Goal: Task Accomplishment & Management: Manage account settings

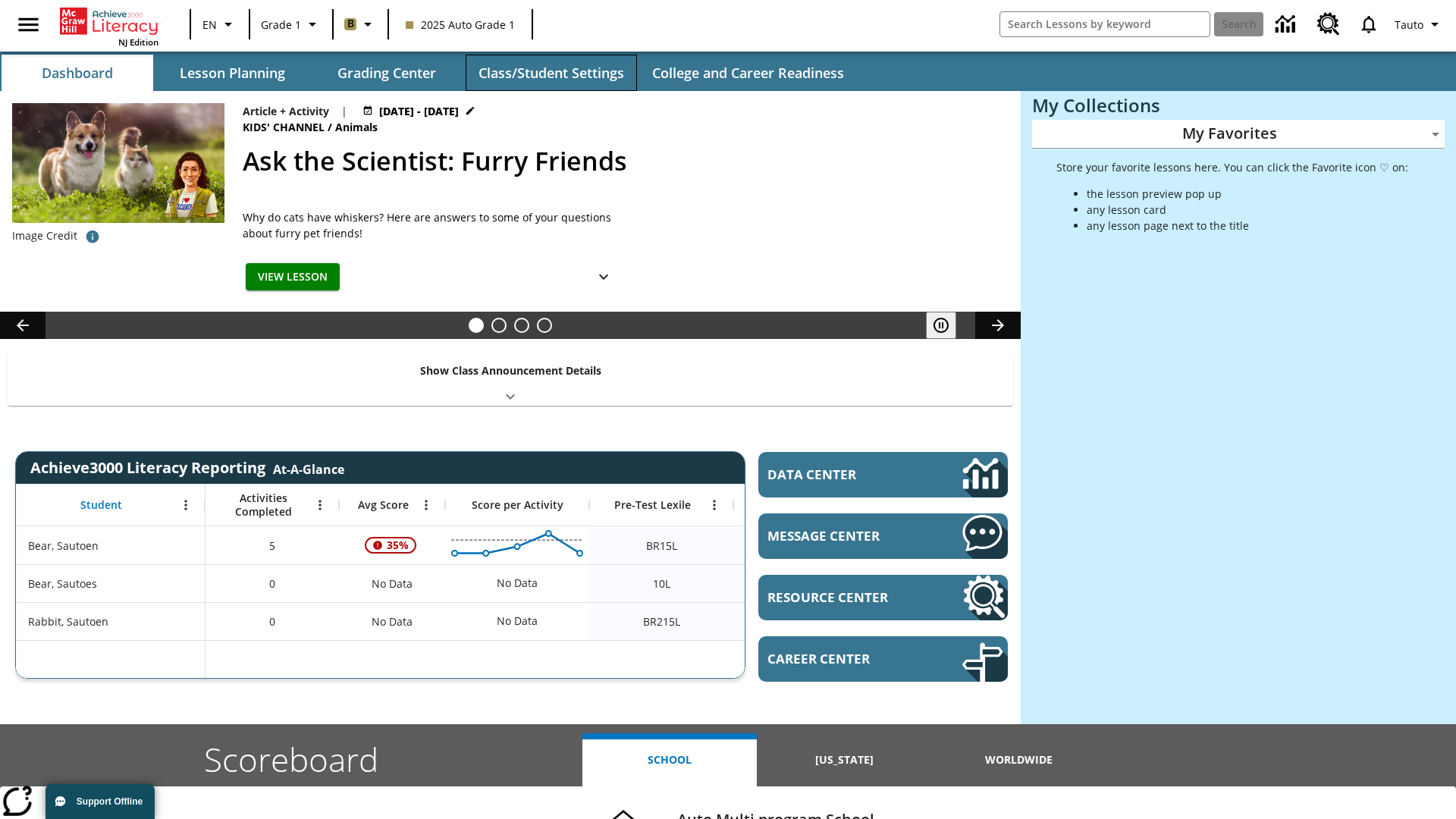
click at [551, 73] on button "Class/Student Settings" at bounding box center [551, 73] width 171 height 36
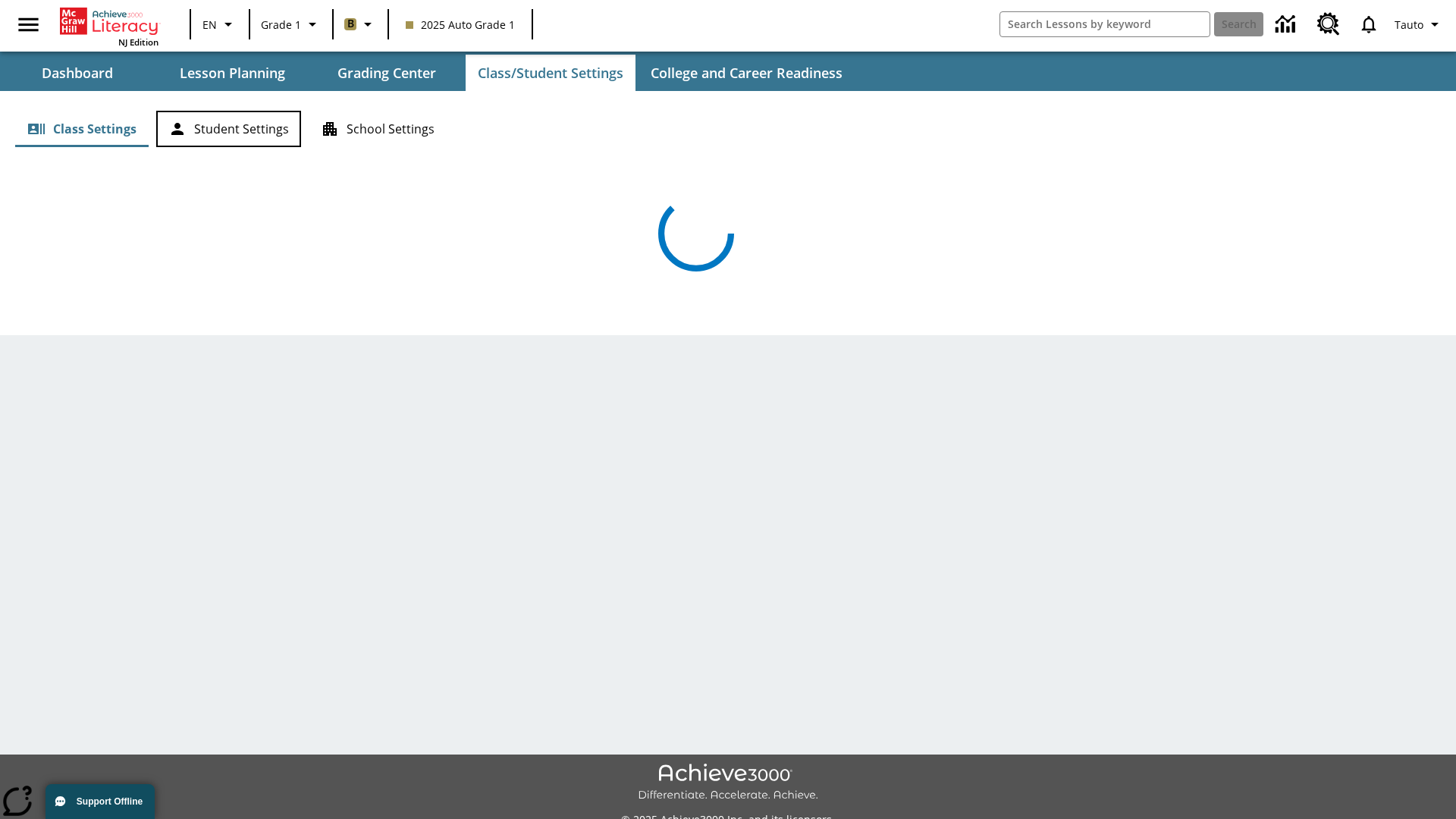
click at [229, 129] on button "Student Settings" at bounding box center [229, 129] width 145 height 36
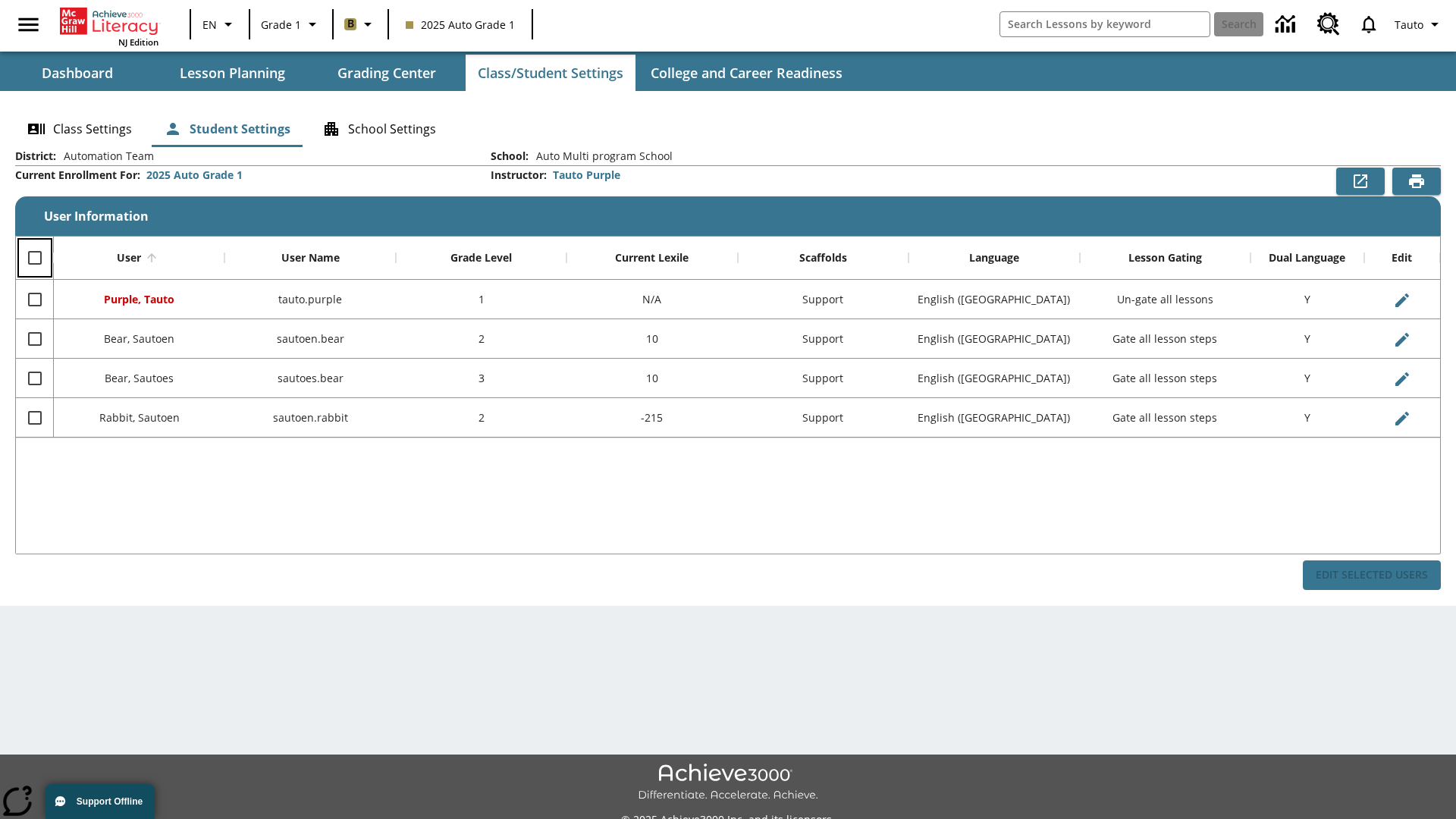
click at [34, 258] on input "Select all rows" at bounding box center [34, 258] width 32 height 32
checkbox input "true"
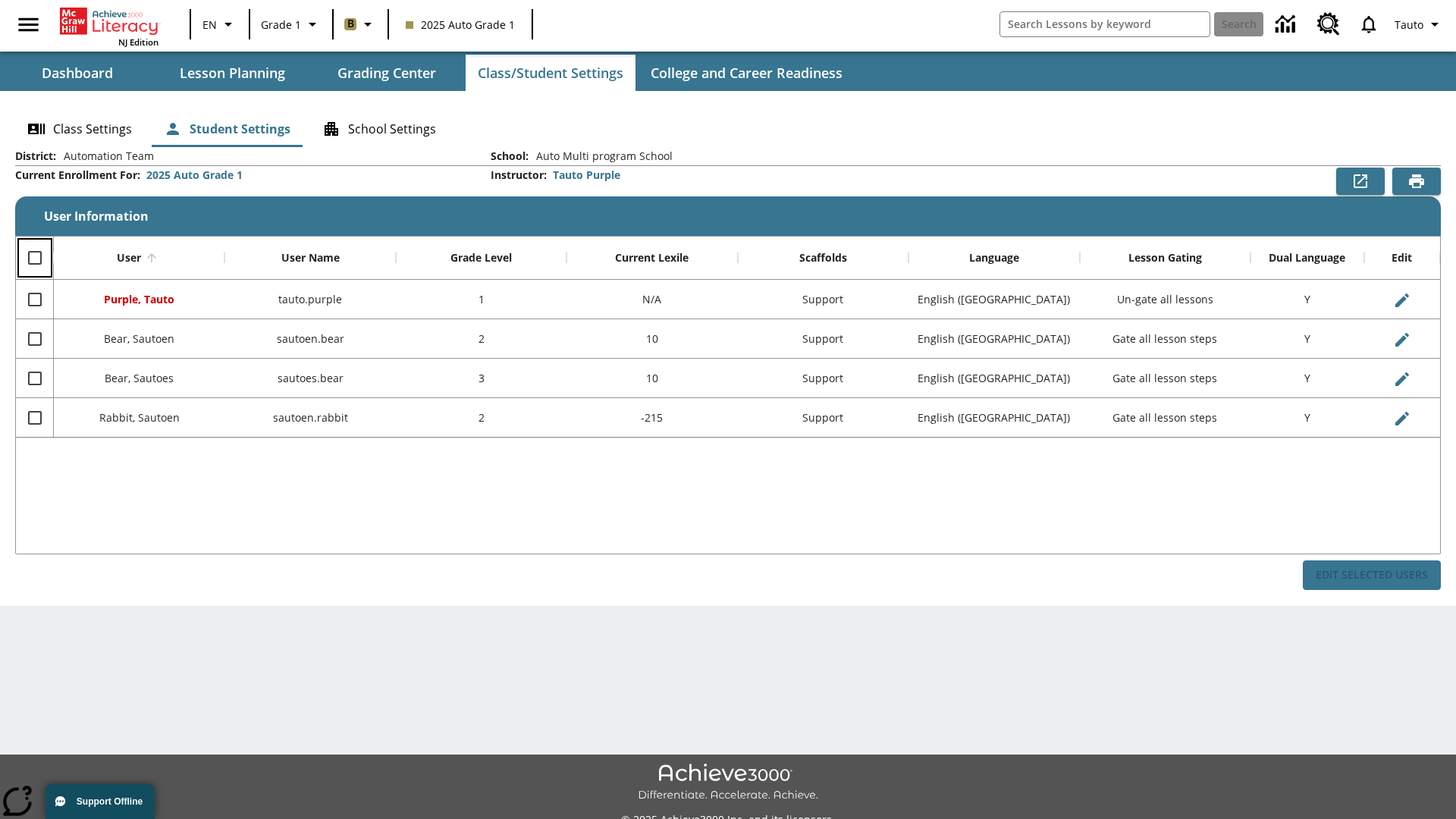
checkbox input "true"
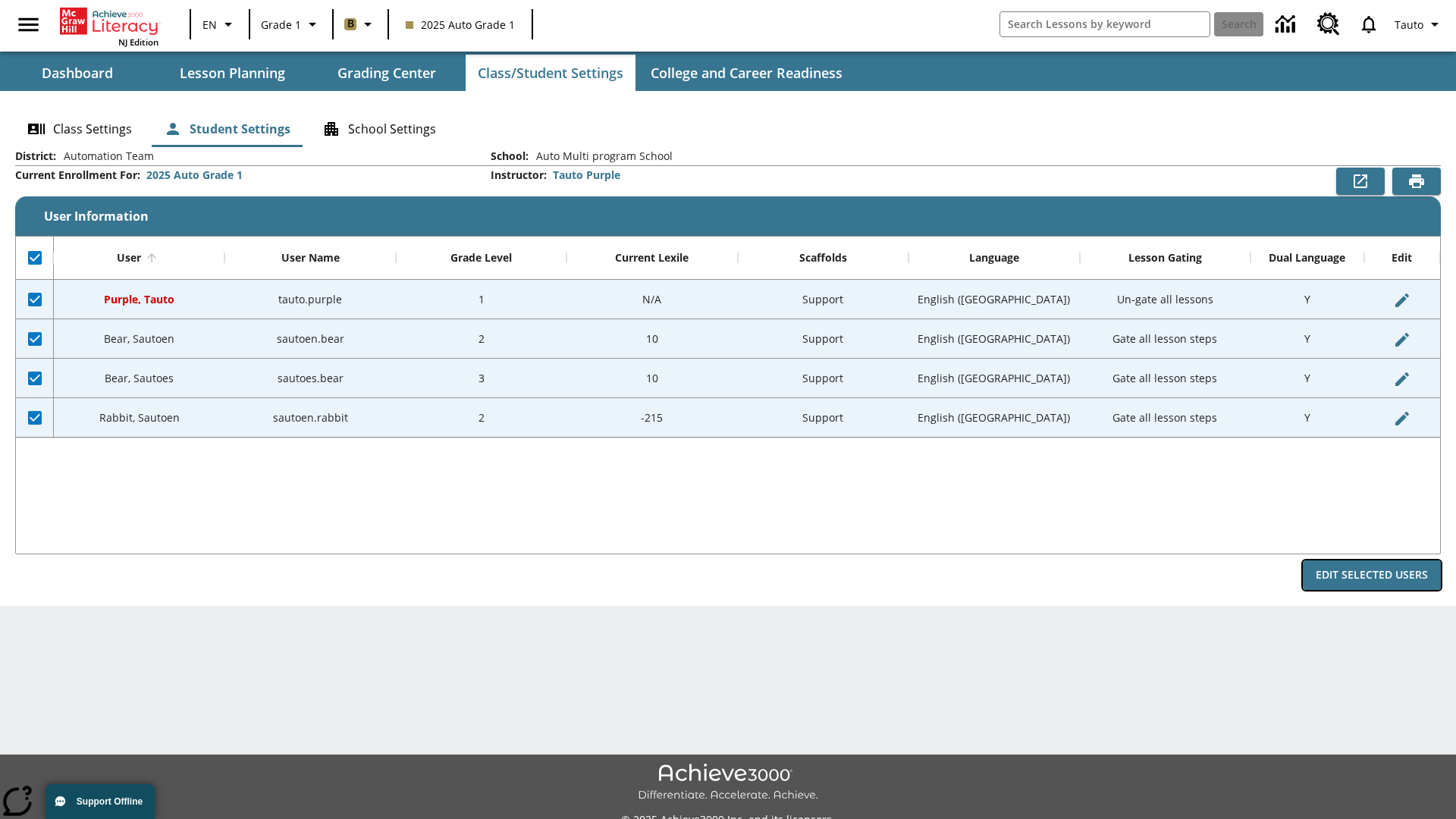
click at [1372, 575] on button "Edit Selected Users" at bounding box center [1372, 575] width 138 height 30
